Goal: Obtain resource: Download file/media

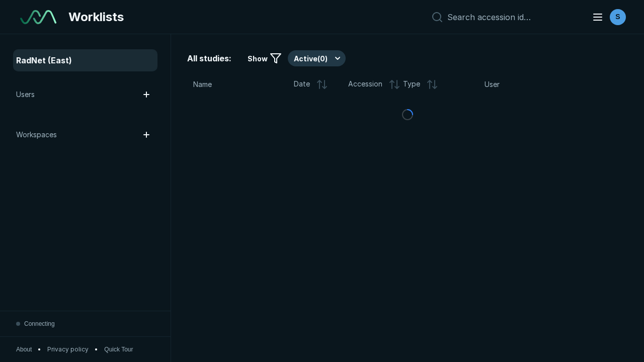
scroll to position [2747, 4190]
